Goal: Obtain resource: Download file/media

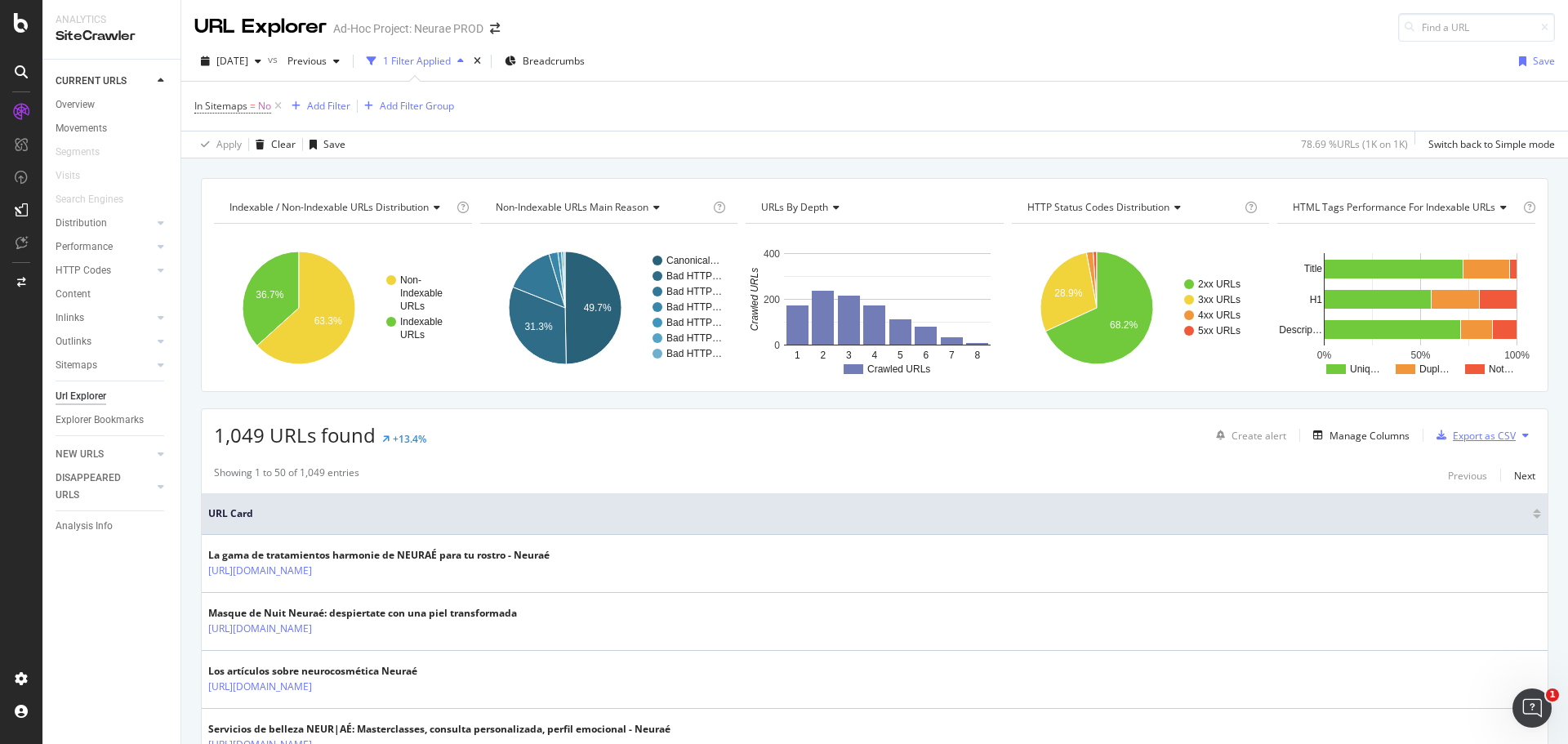
click at [1477, 435] on div "Export as CSV" at bounding box center [1484, 435] width 63 height 14
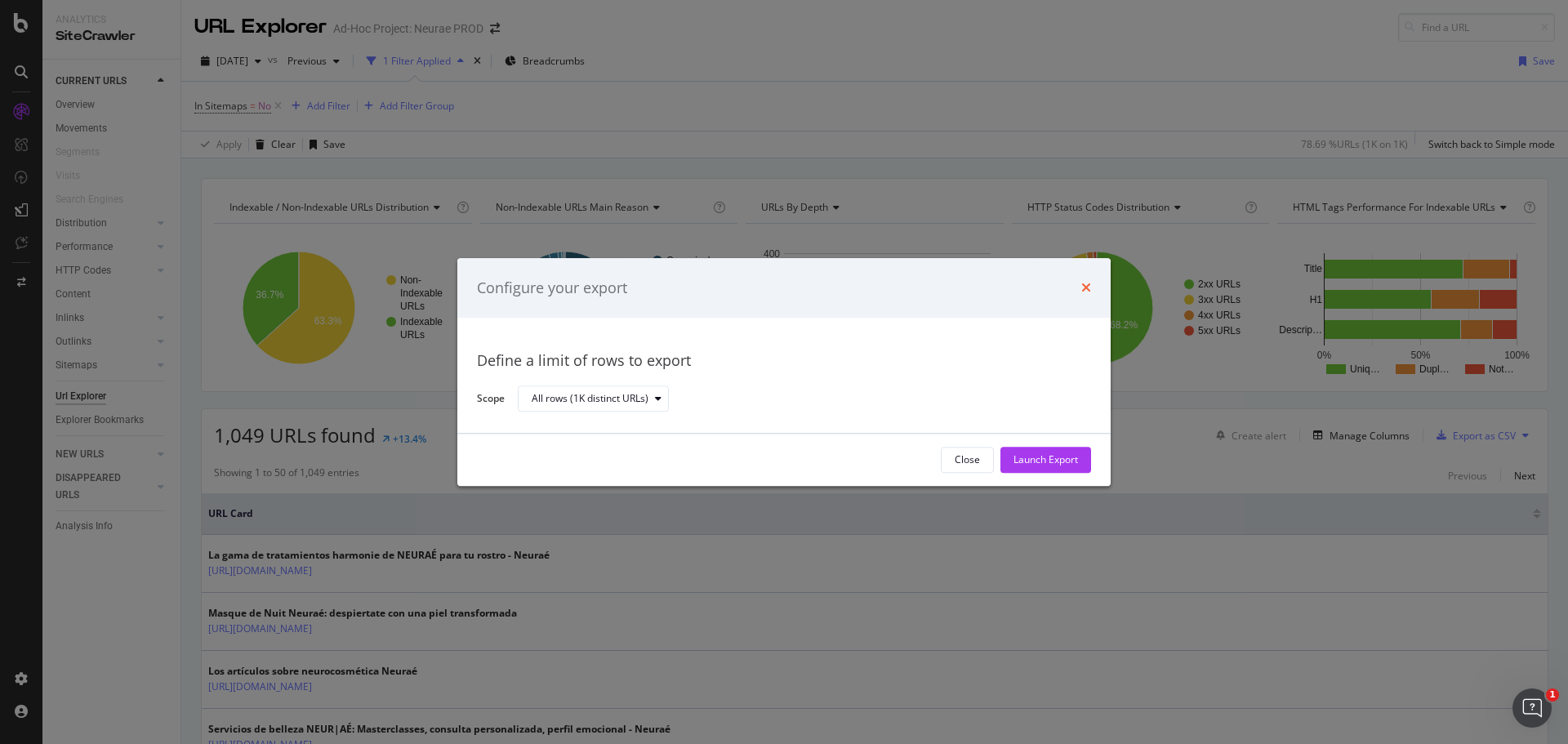
click at [1084, 287] on icon "times" at bounding box center [1085, 288] width 10 height 13
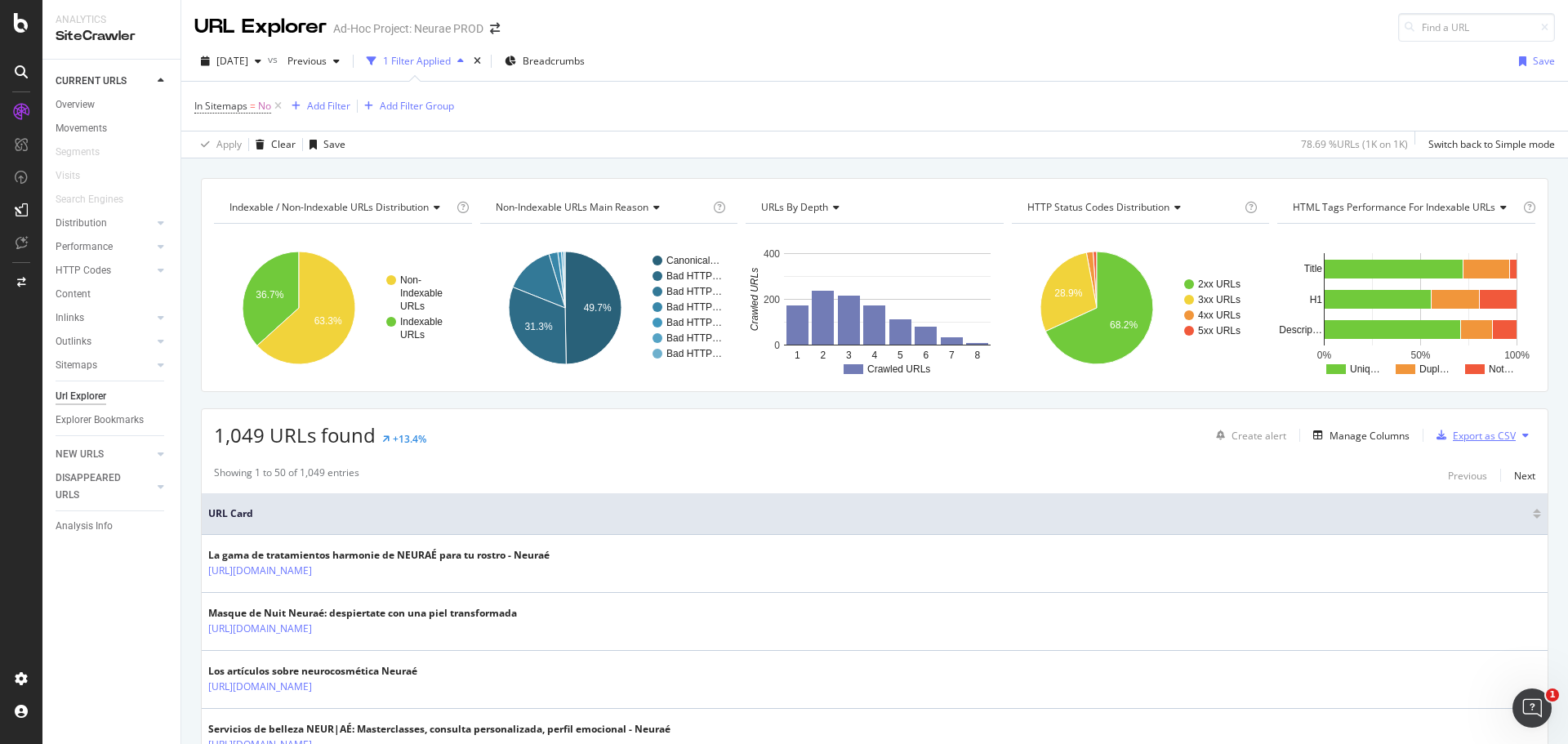
click at [1458, 444] on div "Export as CSV" at bounding box center [1472, 435] width 86 height 24
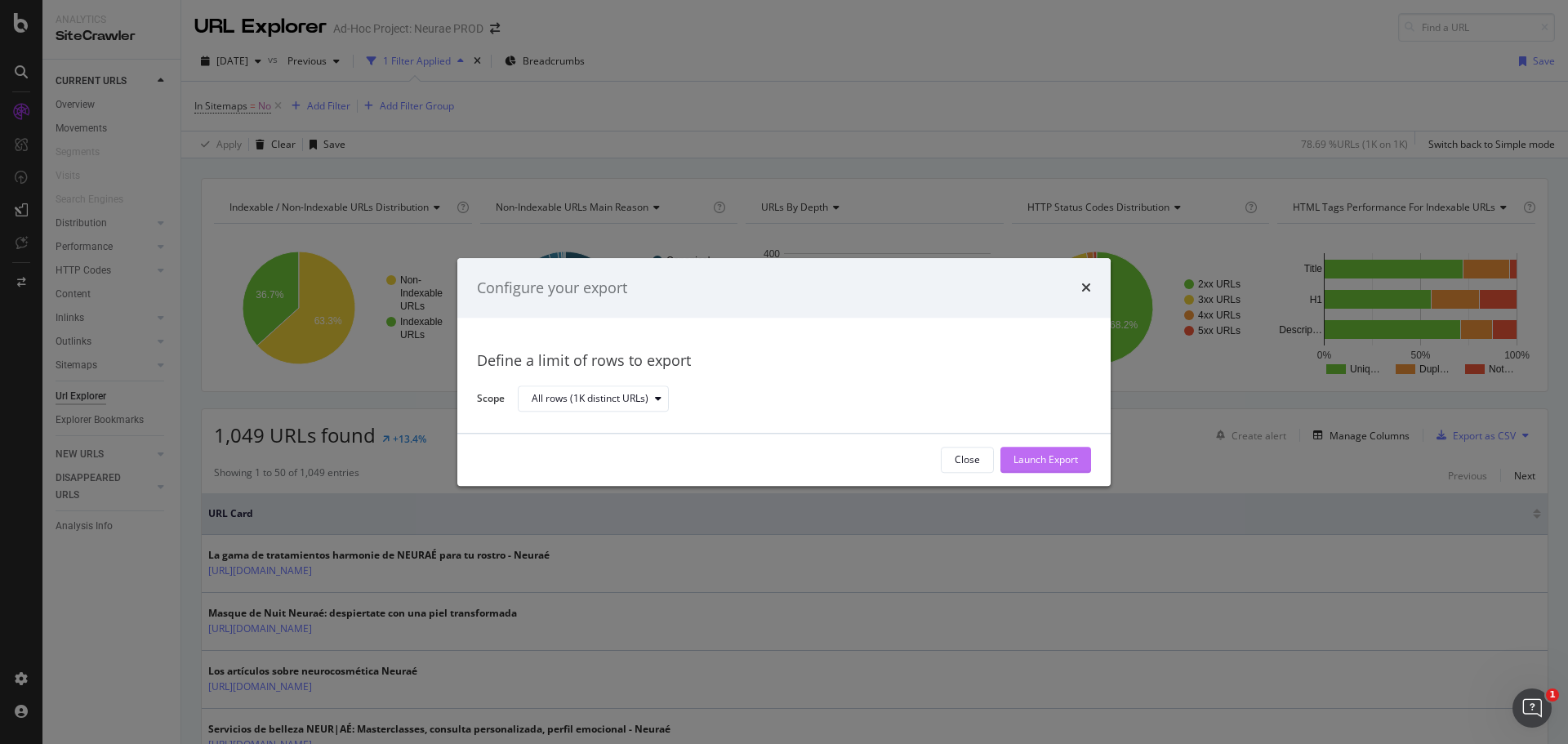
click at [1037, 465] on div "Launch Export" at bounding box center [1045, 460] width 65 height 14
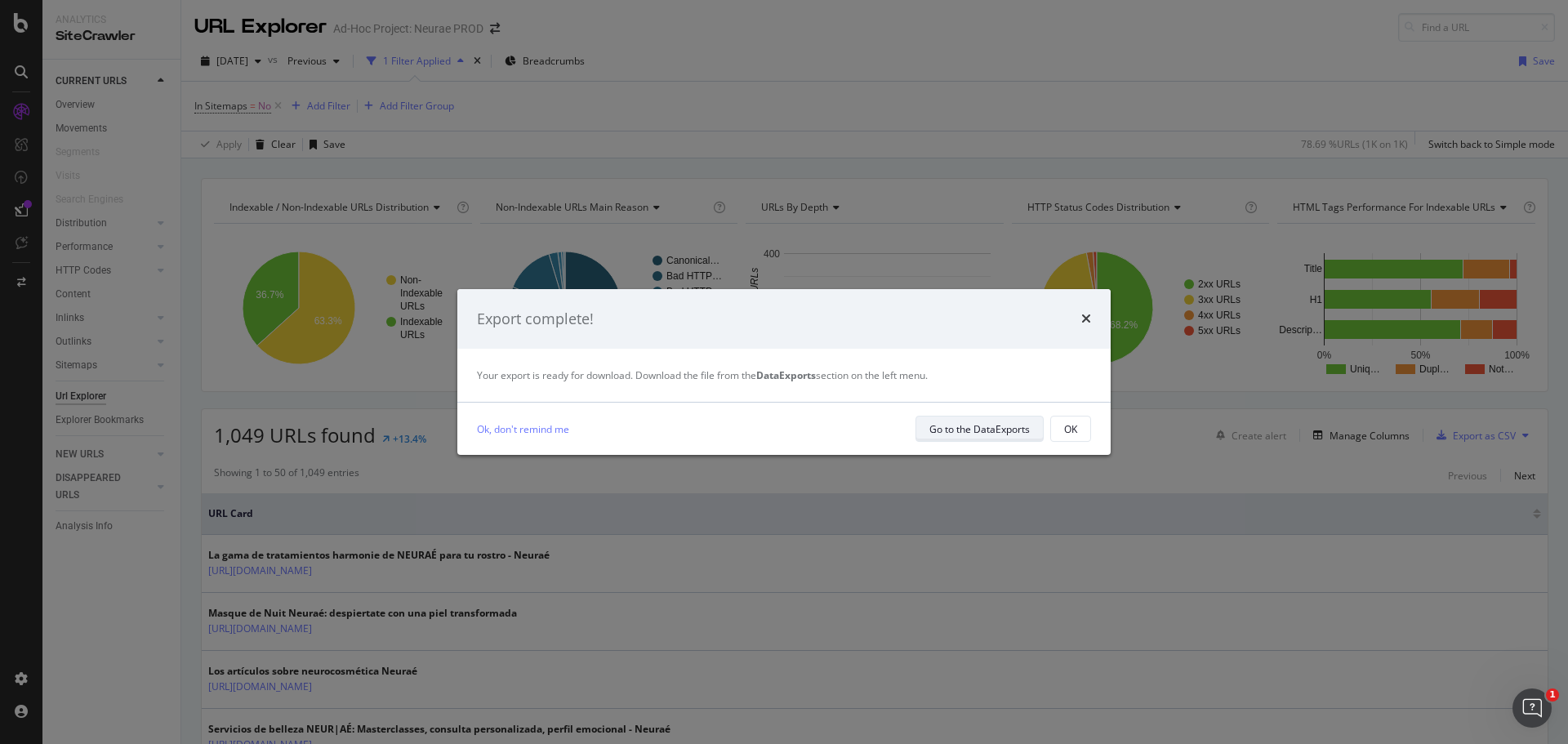
click at [1001, 437] on div "Go to the DataExports" at bounding box center [980, 428] width 100 height 22
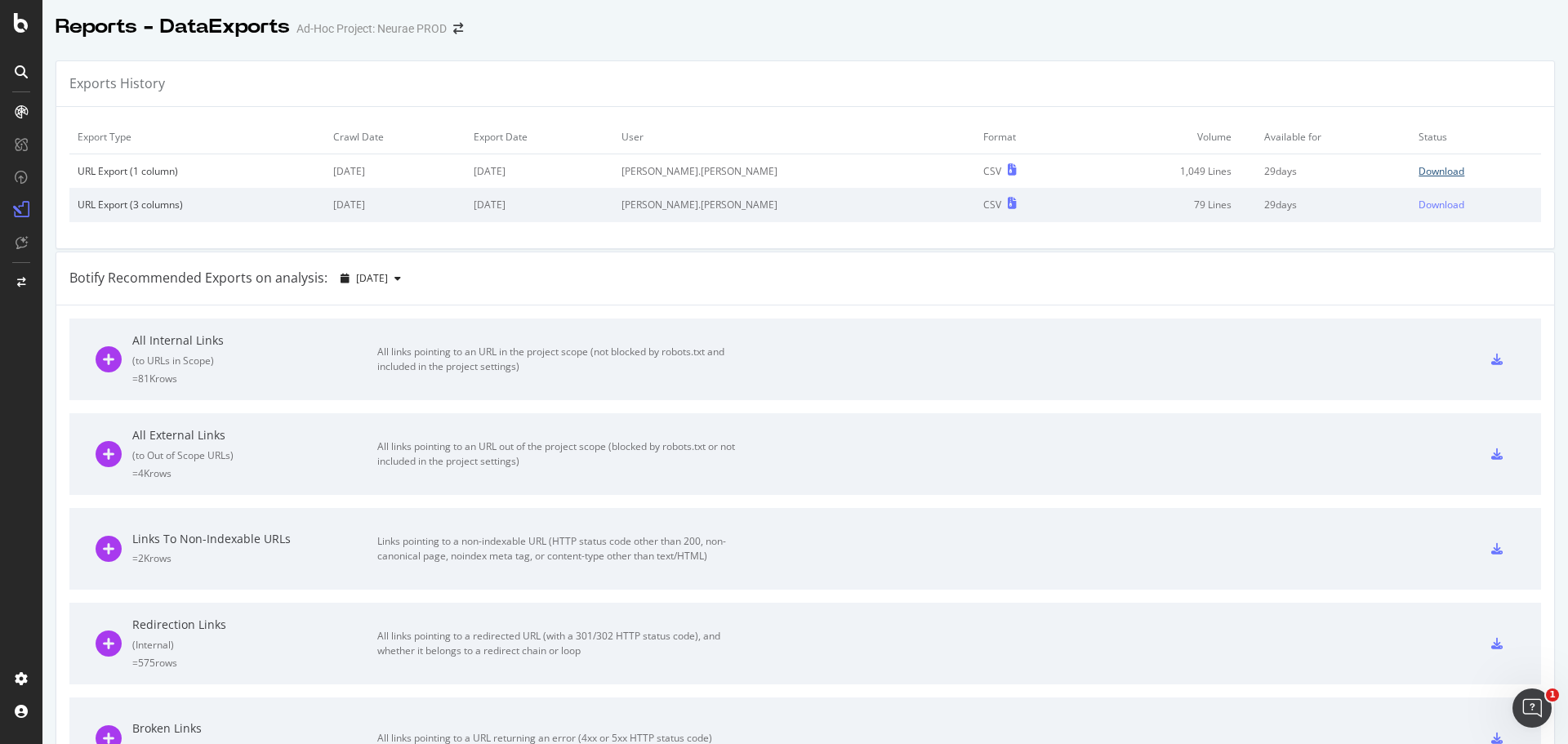
click at [1418, 169] on div "Download" at bounding box center [1441, 171] width 46 height 14
click at [27, 25] on icon at bounding box center [21, 22] width 15 height 20
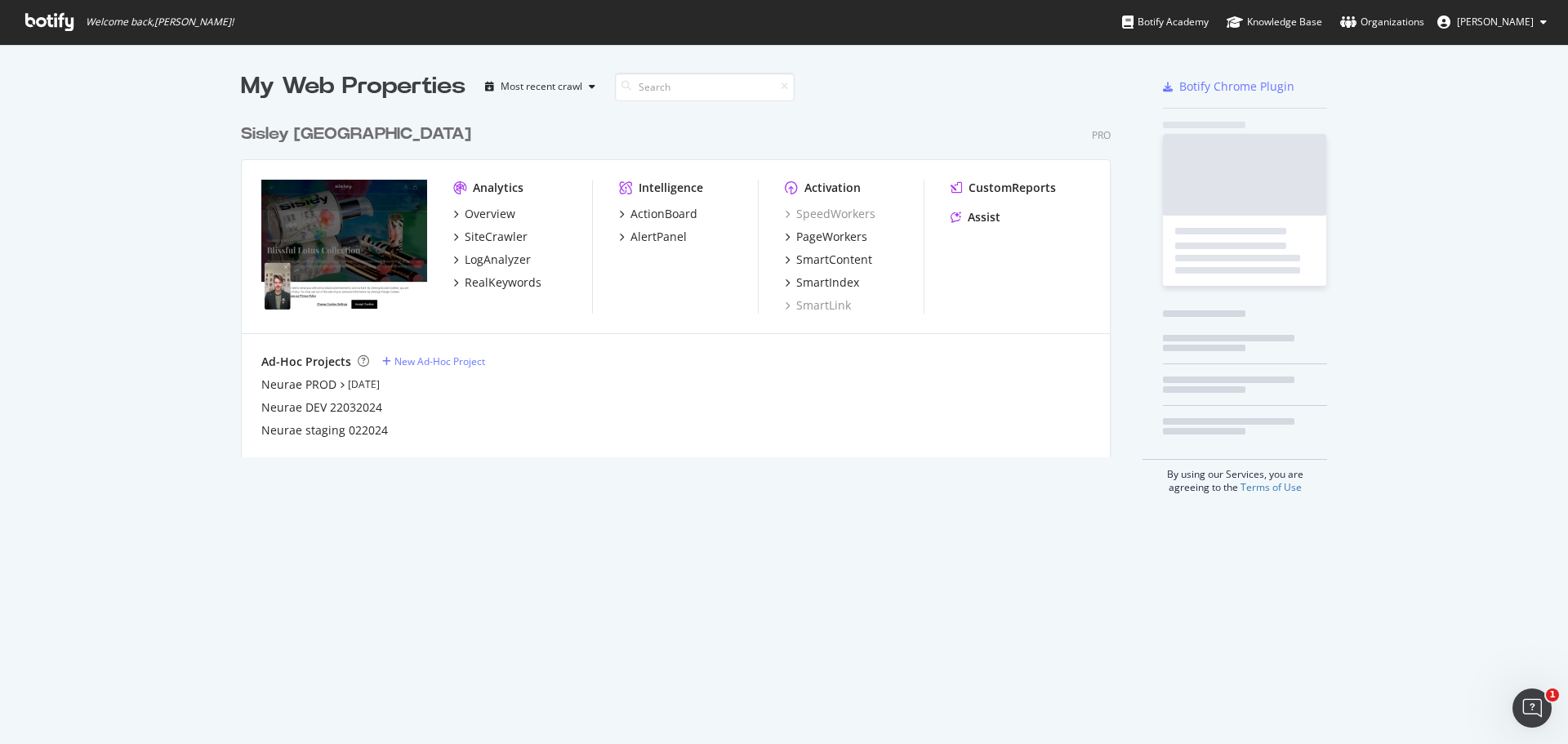
scroll to position [732, 1544]
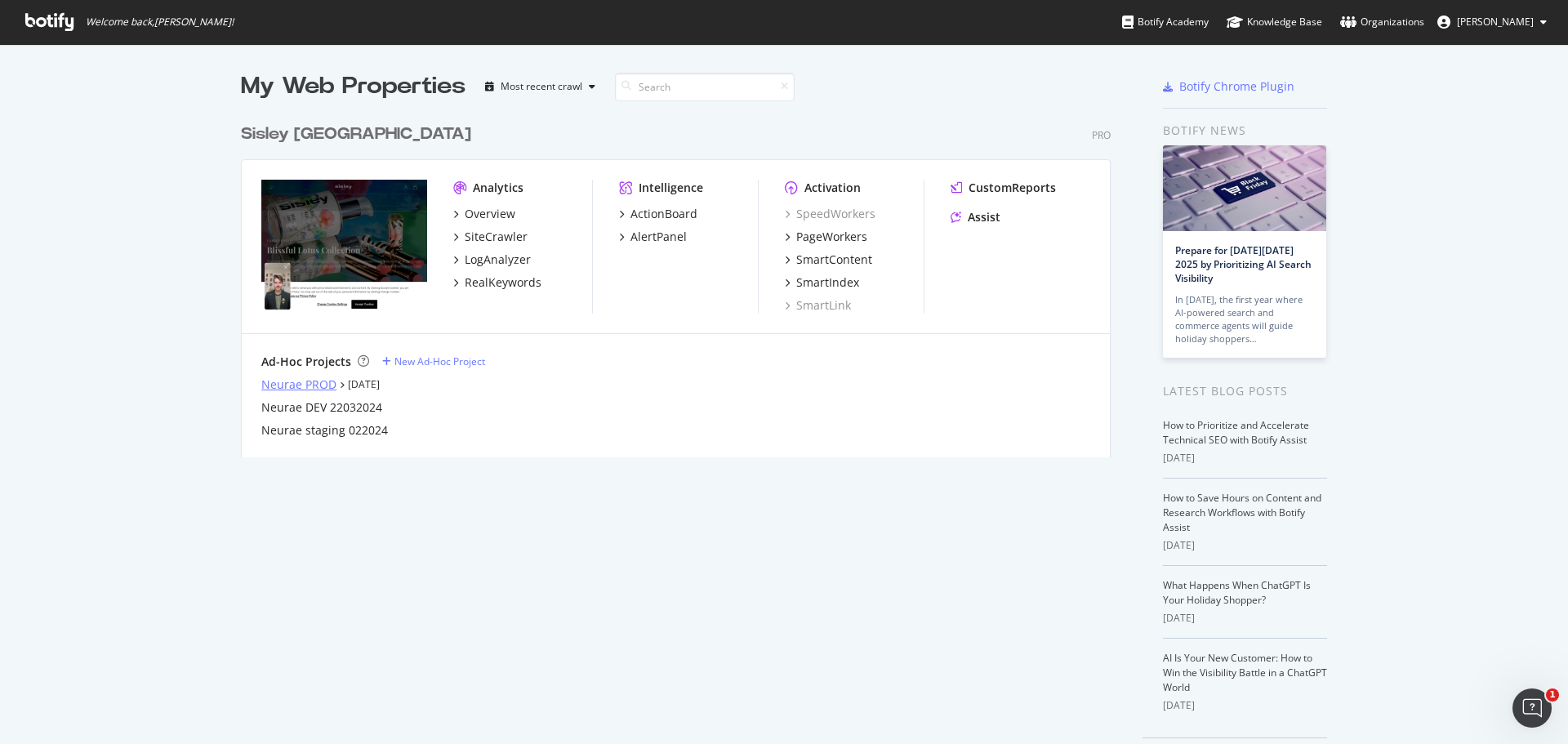
click at [318, 376] on div "Neurae PROD" at bounding box center [299, 384] width 75 height 16
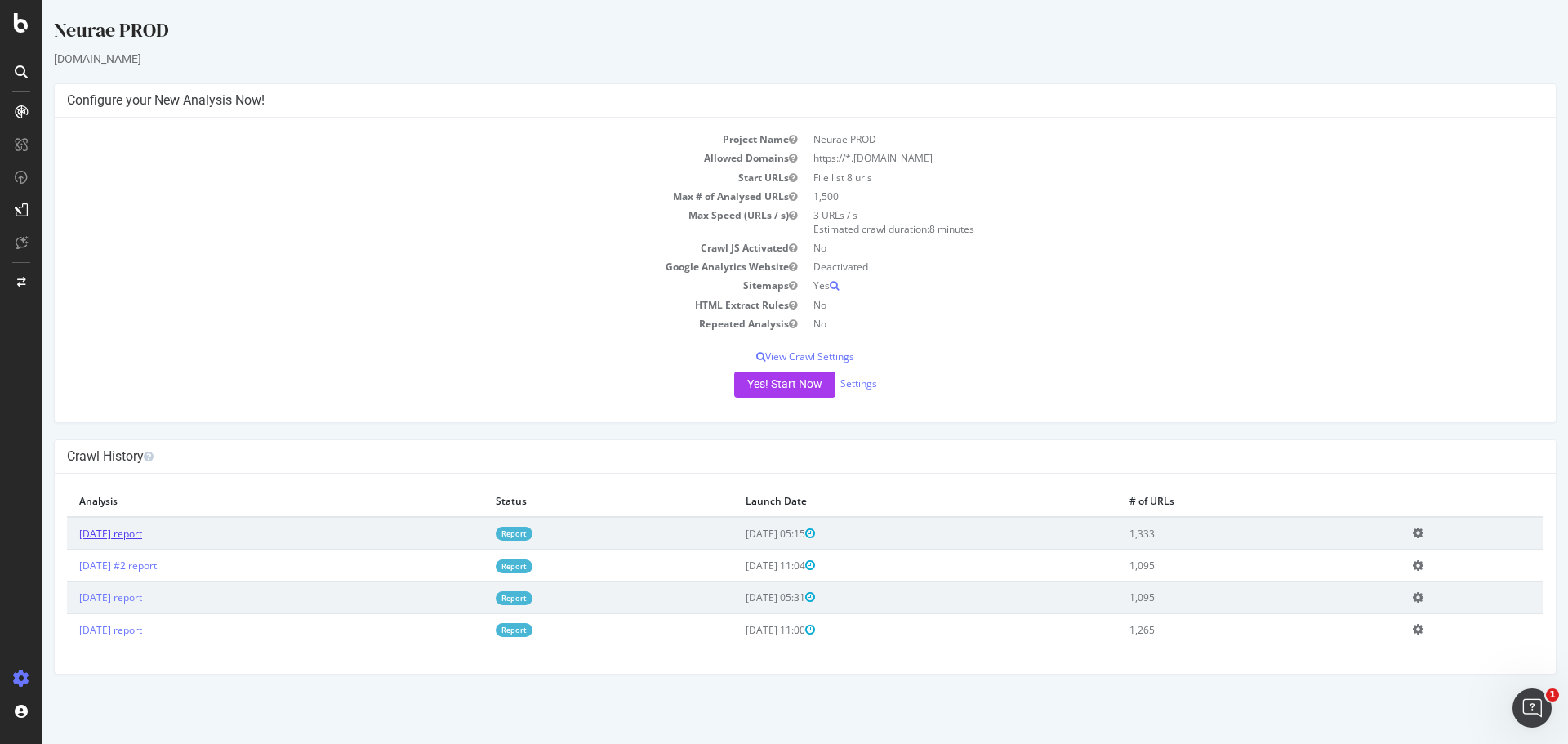
click at [142, 541] on link "[DATE] report" at bounding box center [111, 534] width 63 height 14
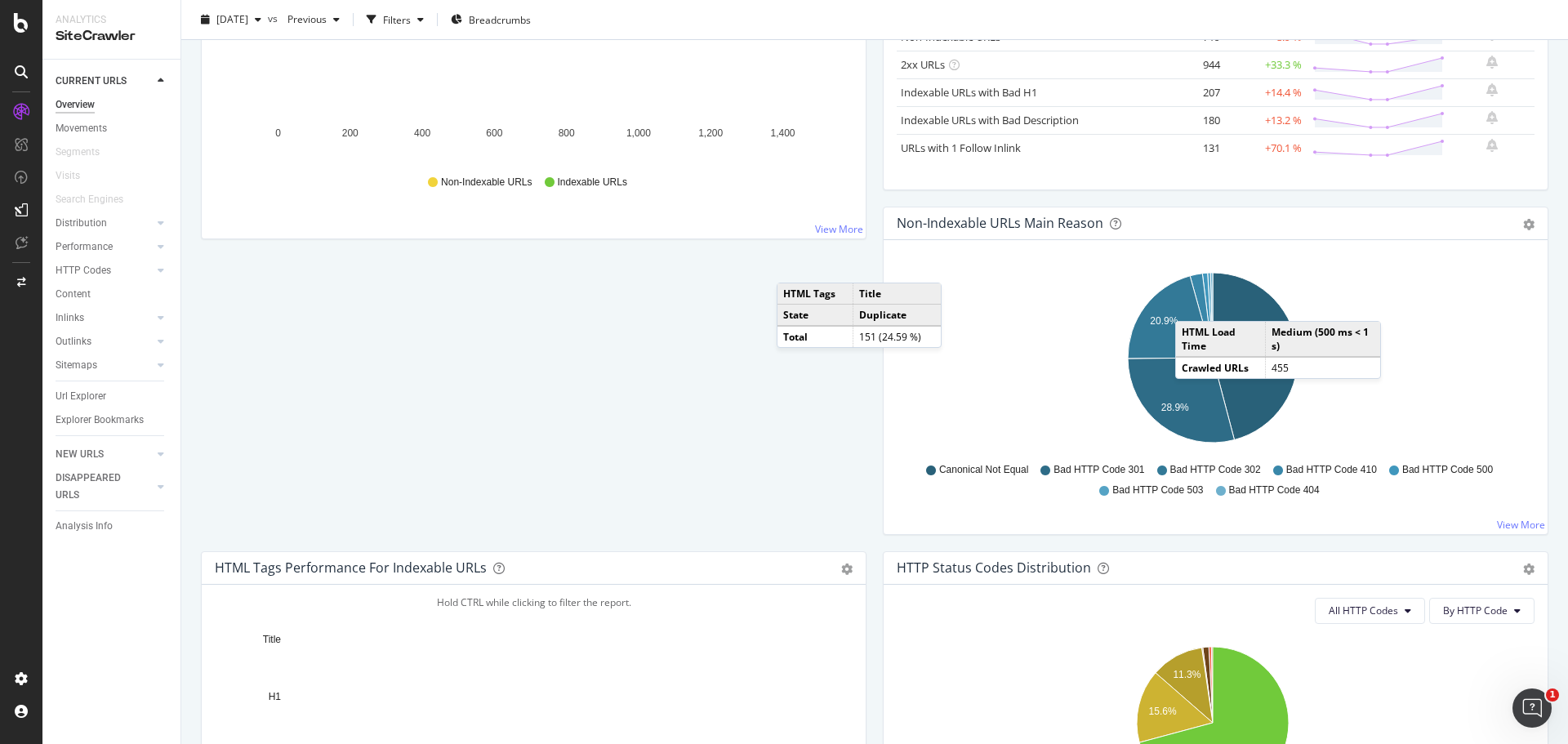
scroll to position [572, 0]
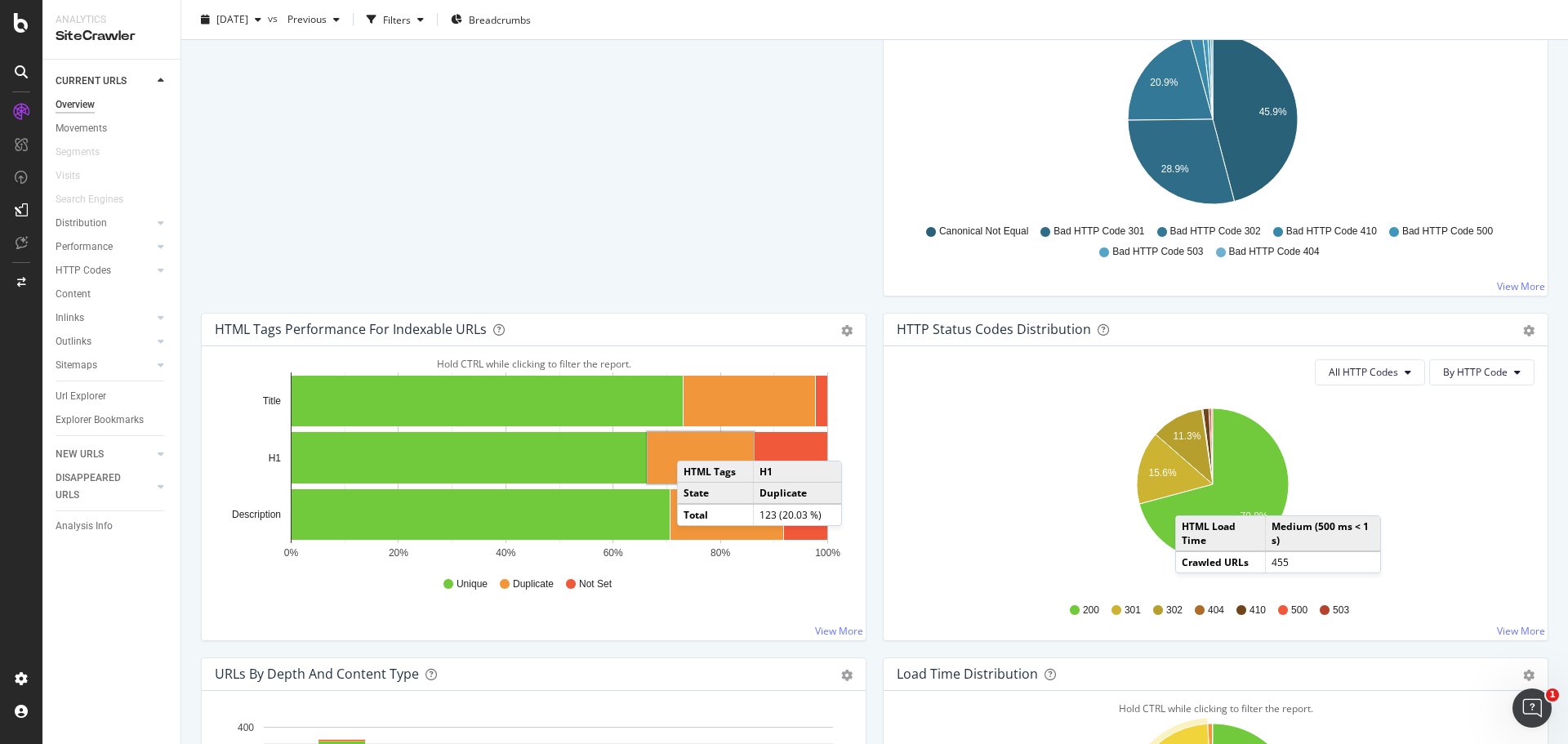
click at [693, 444] on rect "A chart." at bounding box center [700, 457] width 106 height 51
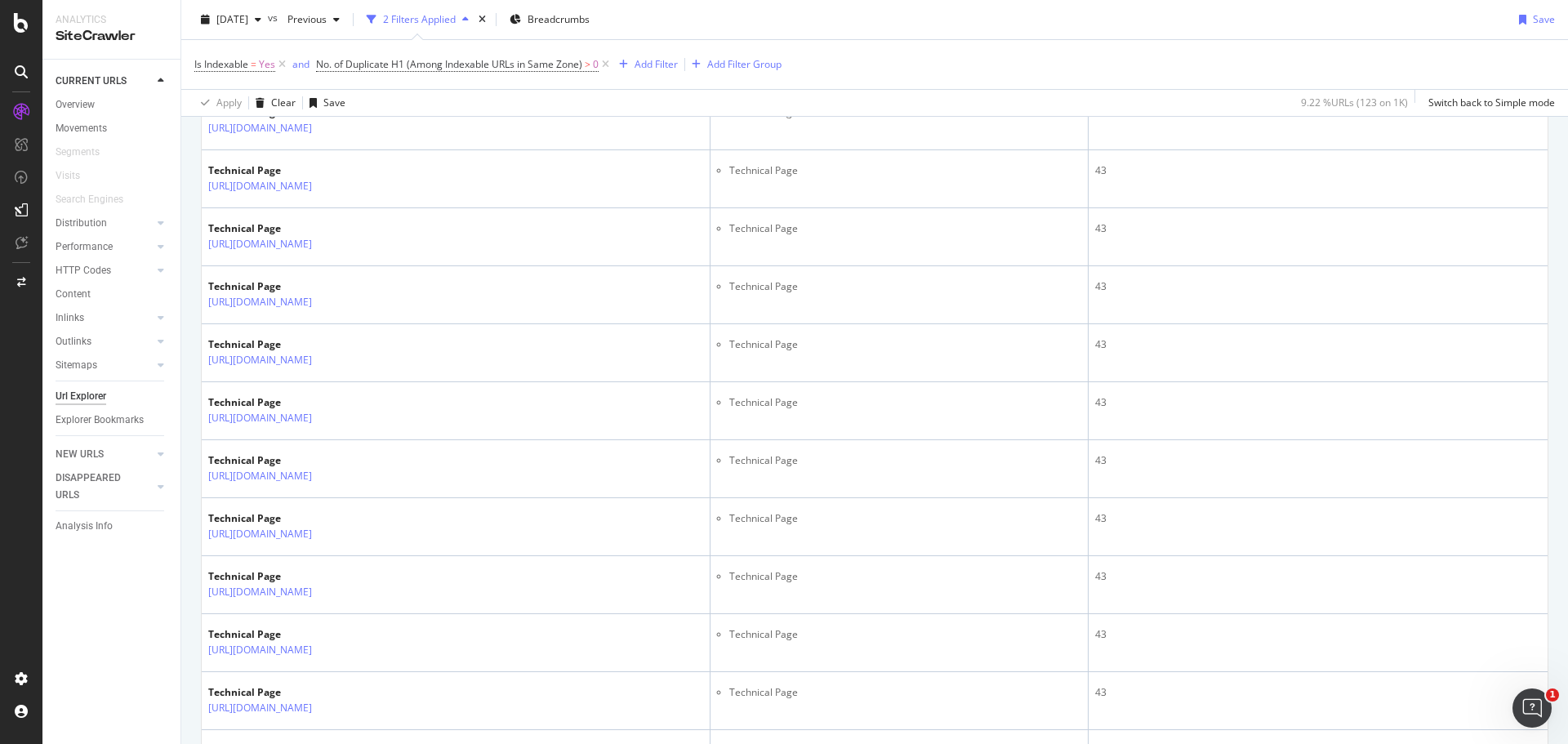
scroll to position [1143, 0]
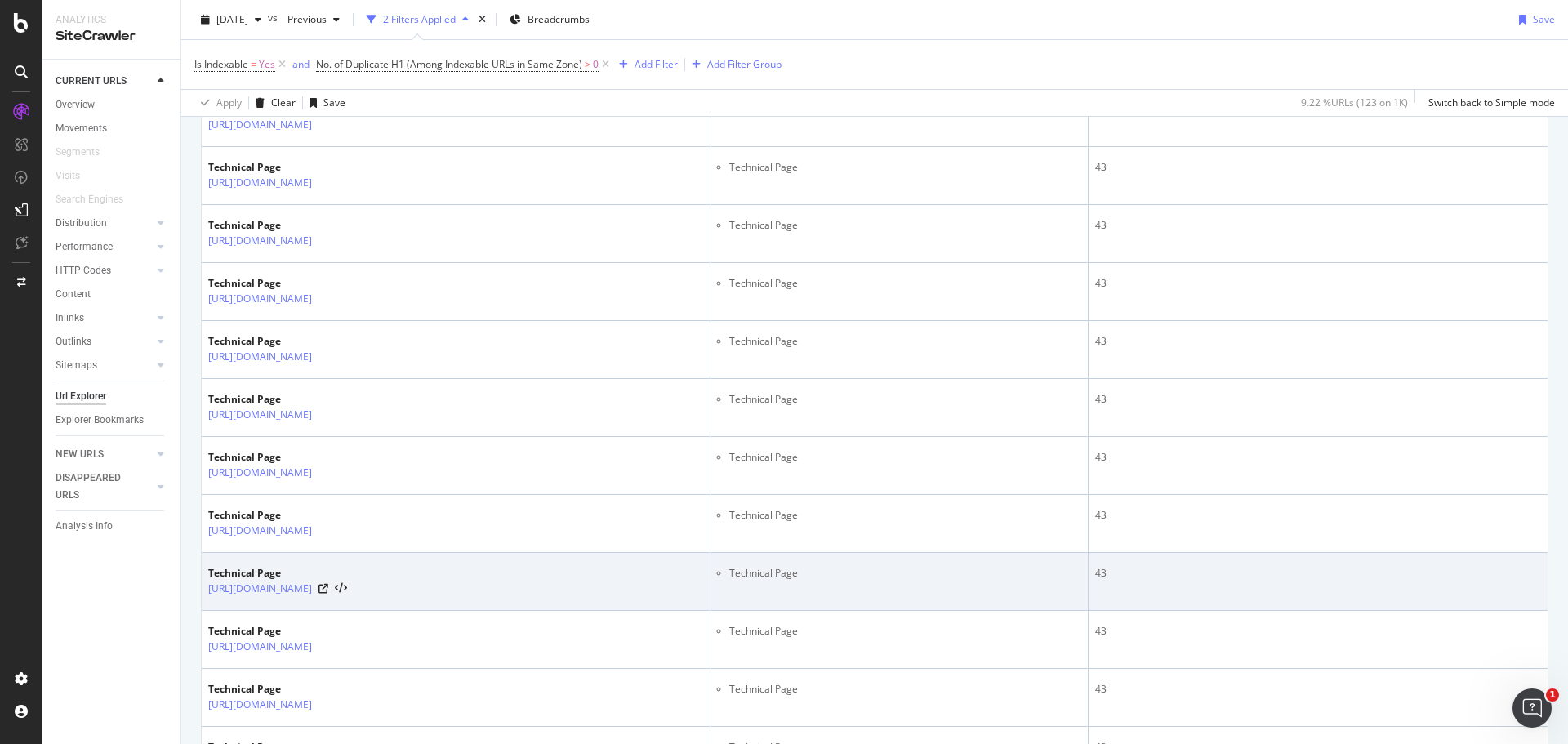
drag, startPoint x: 485, startPoint y: 593, endPoint x: 207, endPoint y: 587, distance: 278.1
click at [207, 587] on td "Technical Page [URL][DOMAIN_NAME]" at bounding box center [456, 581] width 509 height 58
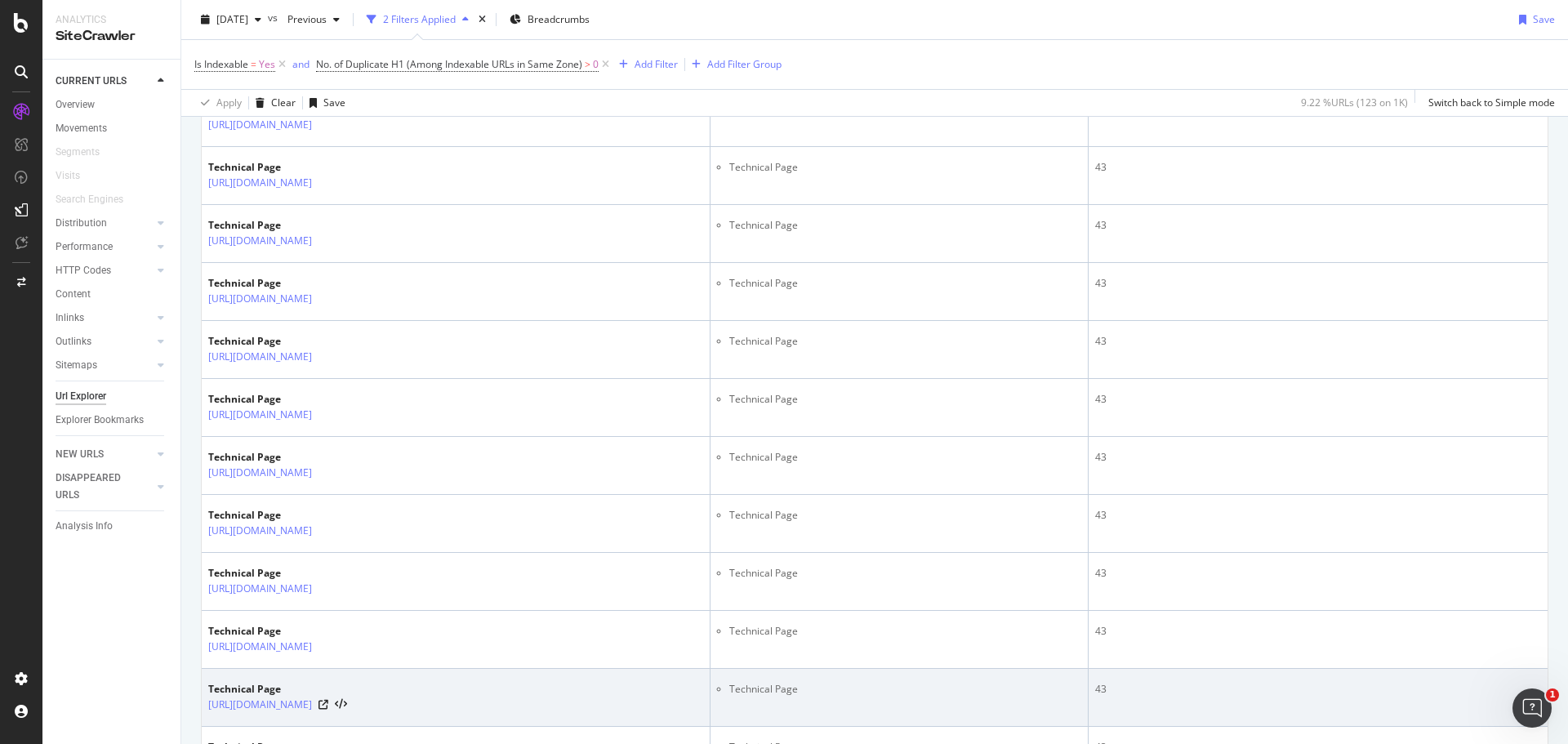
copy link "[URL][DOMAIN_NAME]"
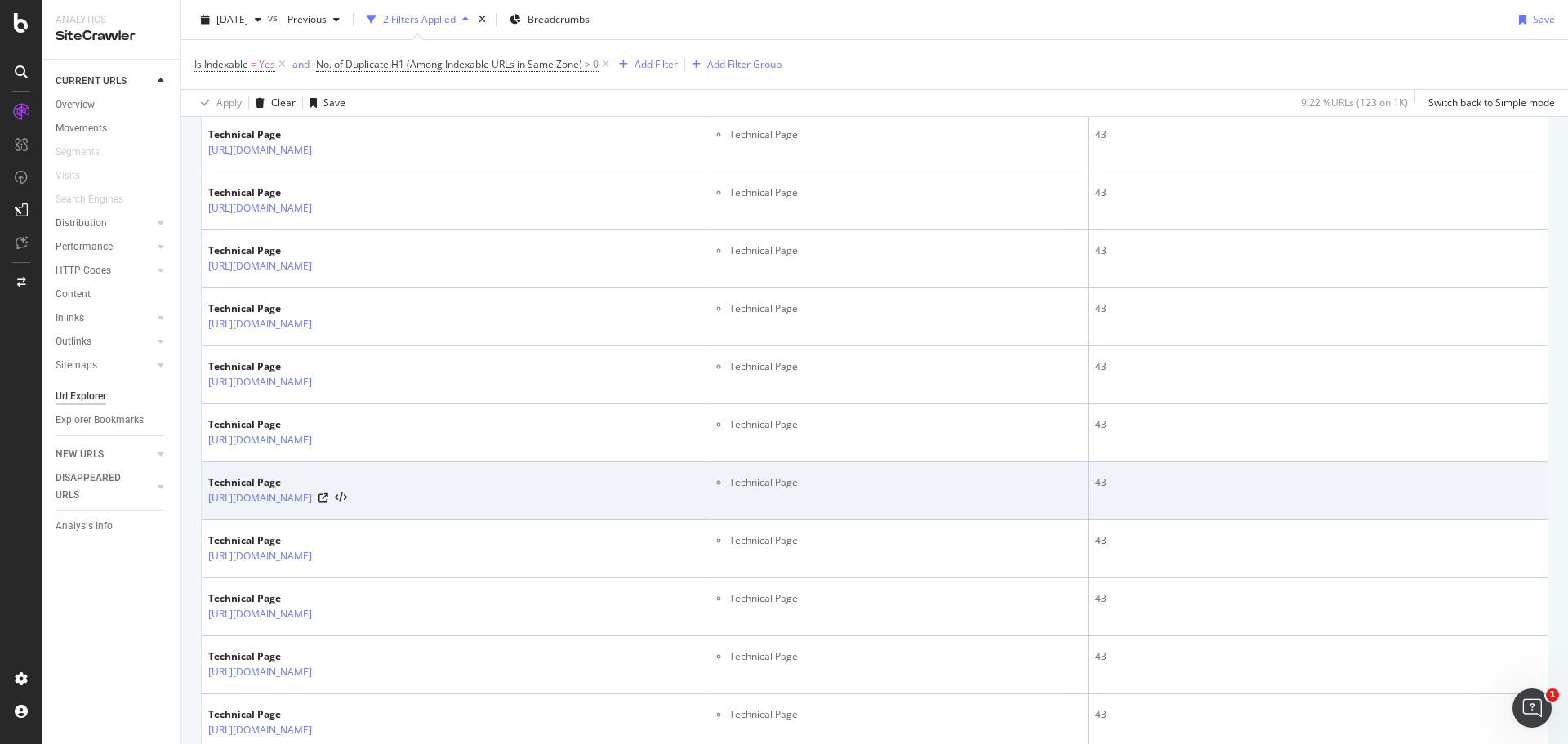
scroll to position [91, 0]
